Goal: Find contact information: Find contact information

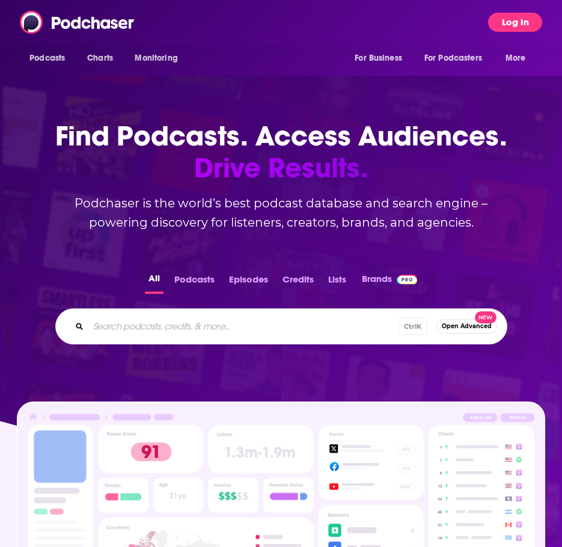
click at [520, 13] on button "Log In" at bounding box center [515, 22] width 54 height 19
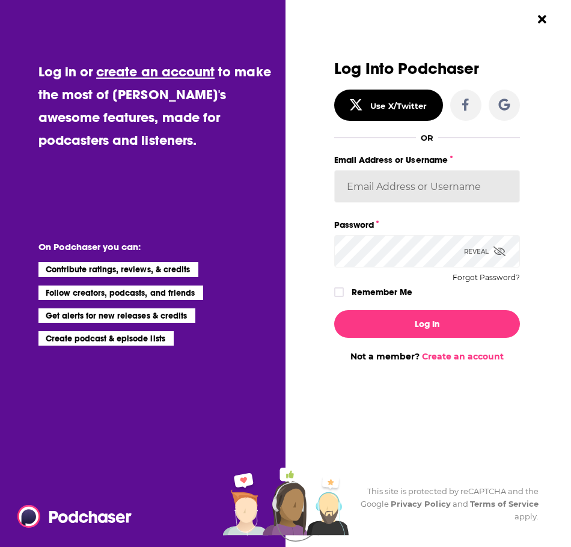
type input "laprteam"
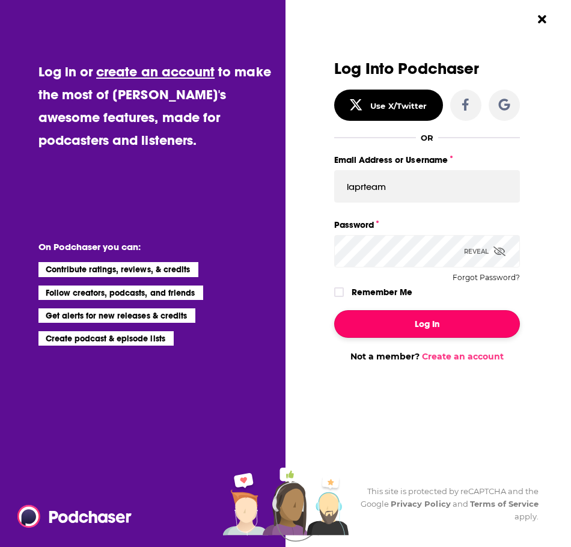
click at [383, 323] on button "Log In" at bounding box center [427, 324] width 186 height 28
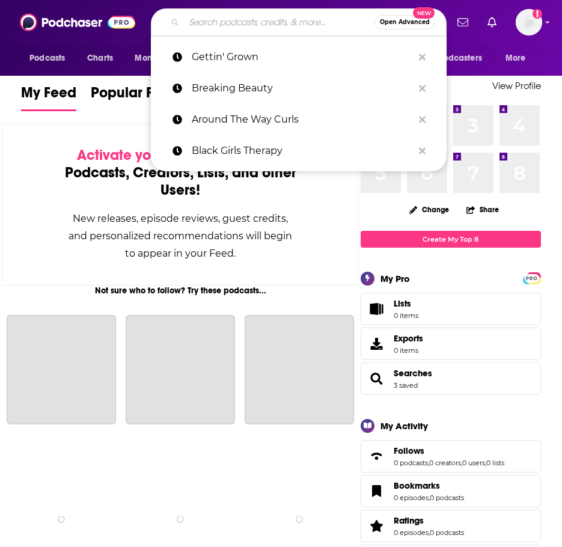
click at [207, 27] on input "Search podcasts, credits, & more..." at bounding box center [279, 22] width 190 height 19
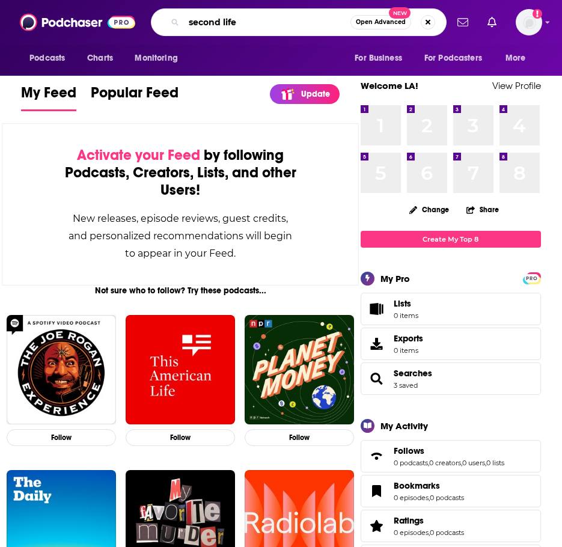
type input "second life"
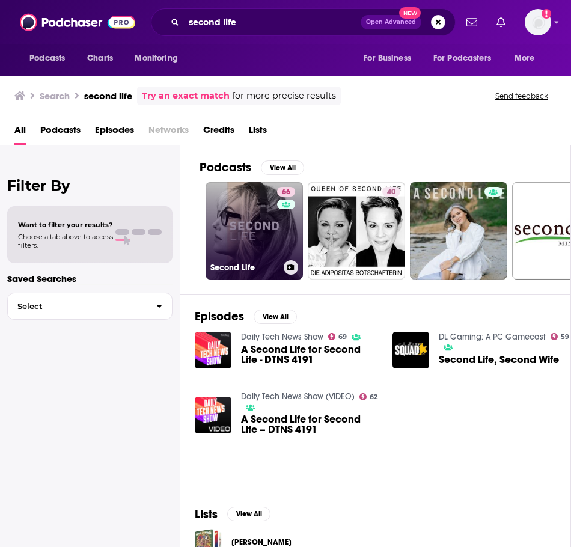
click at [237, 198] on link "66 Second Life" at bounding box center [253, 230] width 97 height 97
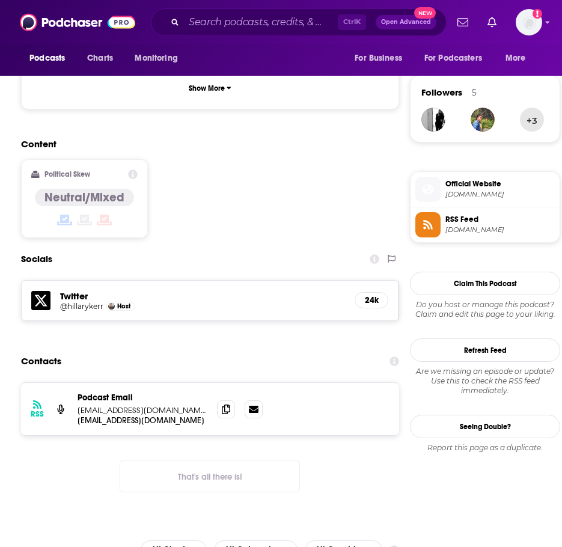
scroll to position [901, 0]
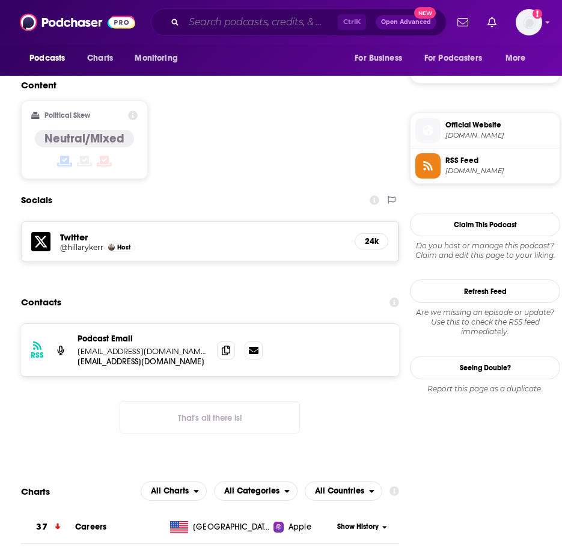
click at [211, 16] on input "Search podcasts, credits, & more..." at bounding box center [261, 22] width 154 height 19
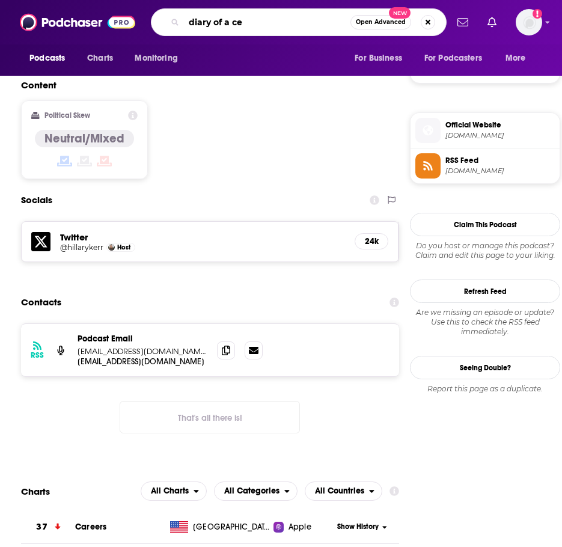
type input "diary of a ceo"
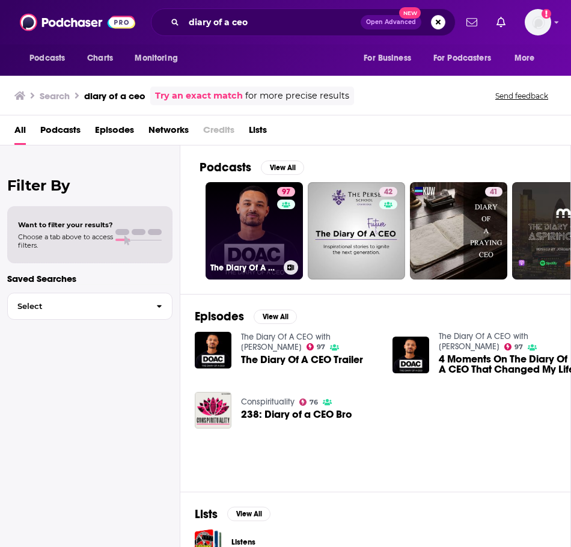
click at [284, 241] on div "97" at bounding box center [287, 223] width 21 height 73
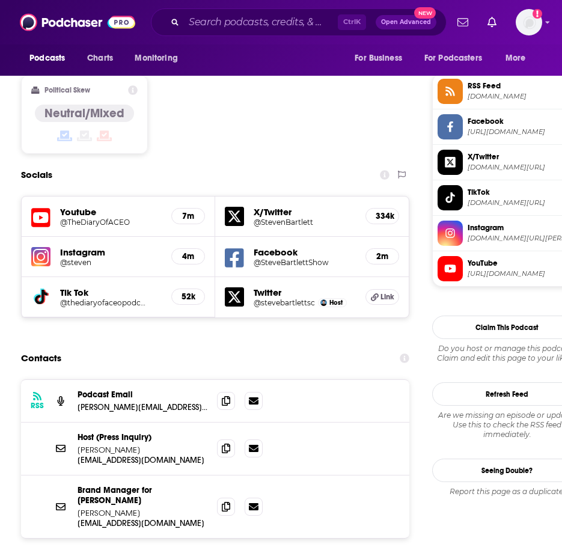
scroll to position [961, 0]
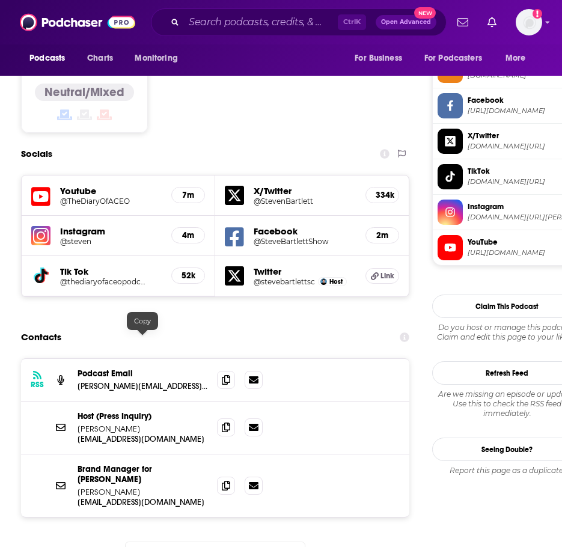
click at [146, 381] on p "[PERSON_NAME][EMAIL_ADDRESS][DOMAIN_NAME]" at bounding box center [142, 386] width 130 height 10
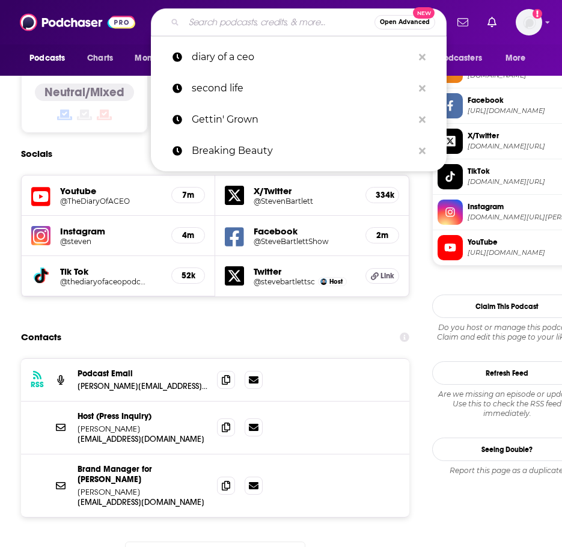
click at [222, 29] on input "Search podcasts, credits, & more..." at bounding box center [279, 22] width 190 height 19
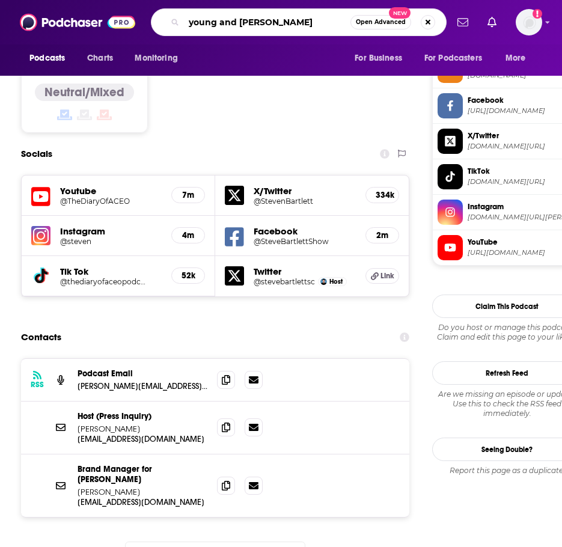
type input "young and profiting"
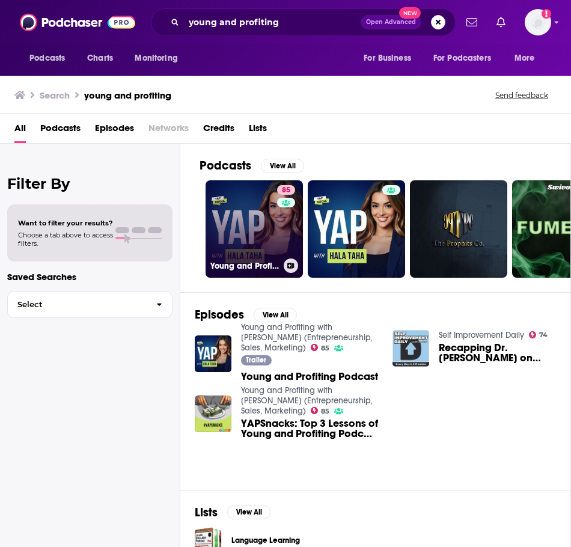
click at [225, 241] on link "85 Young and Profiting with [PERSON_NAME] (Entrepreneurship, Sales, Marketing)" at bounding box center [253, 228] width 97 height 97
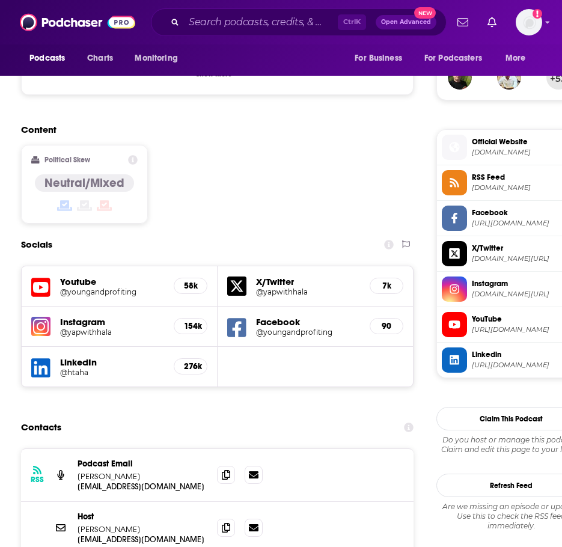
scroll to position [961, 0]
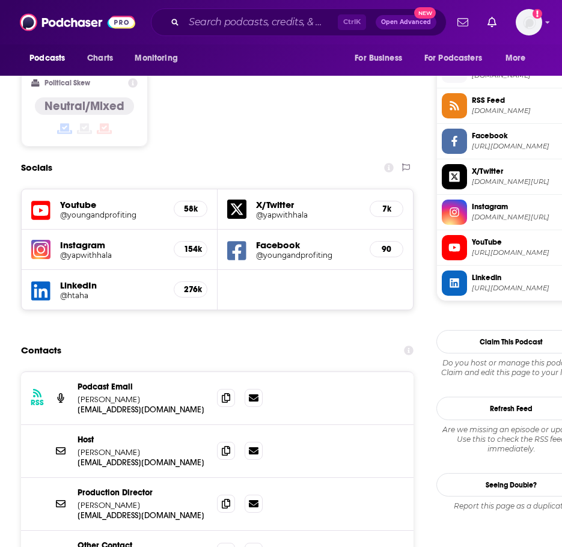
click at [136, 394] on p "[PERSON_NAME]" at bounding box center [142, 399] width 130 height 10
click at [140, 404] on p "[EMAIL_ADDRESS][DOMAIN_NAME]" at bounding box center [142, 409] width 130 height 10
